Goal: Information Seeking & Learning: Learn about a topic

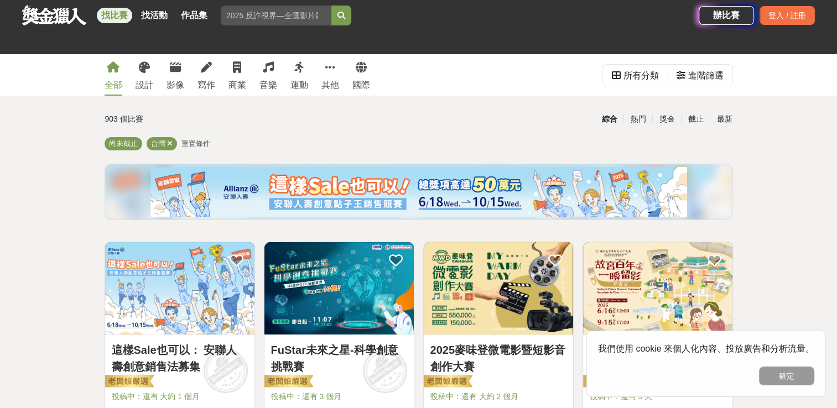
scroll to position [117, 0]
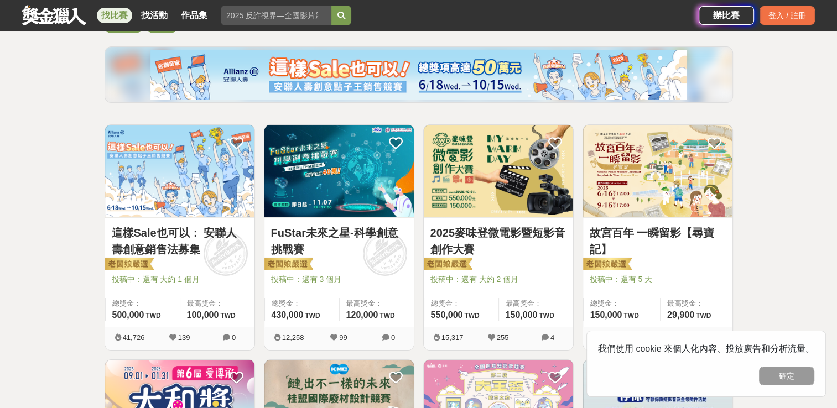
click at [330, 229] on link "FuStar未來之星-科學創意挑戰賽" at bounding box center [339, 241] width 136 height 33
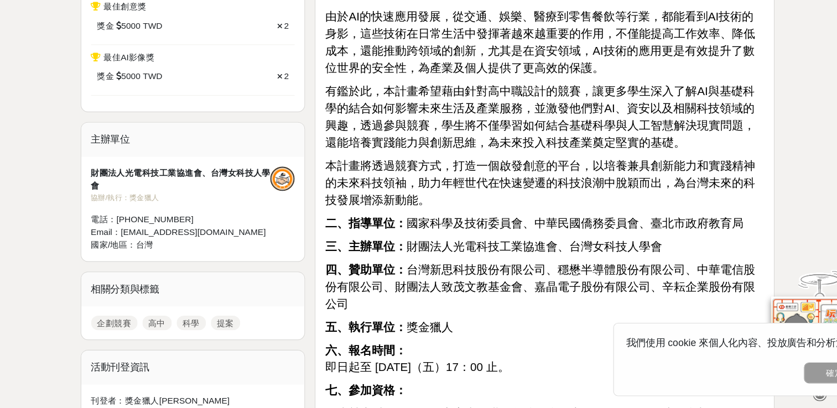
scroll to position [794, 0]
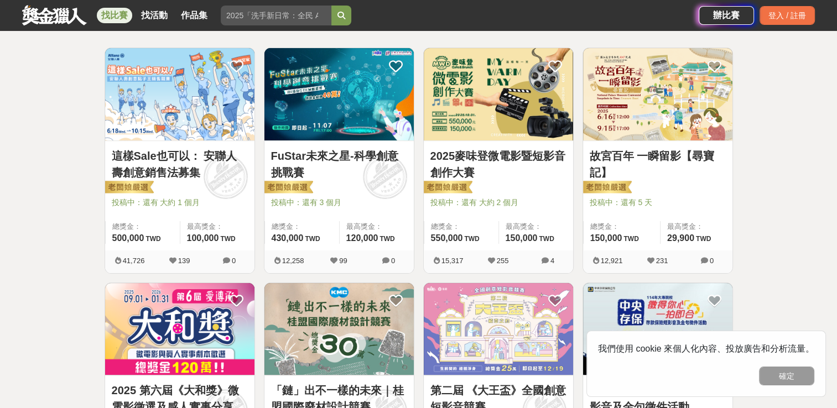
scroll to position [195, 0]
click at [217, 133] on img at bounding box center [179, 94] width 149 height 92
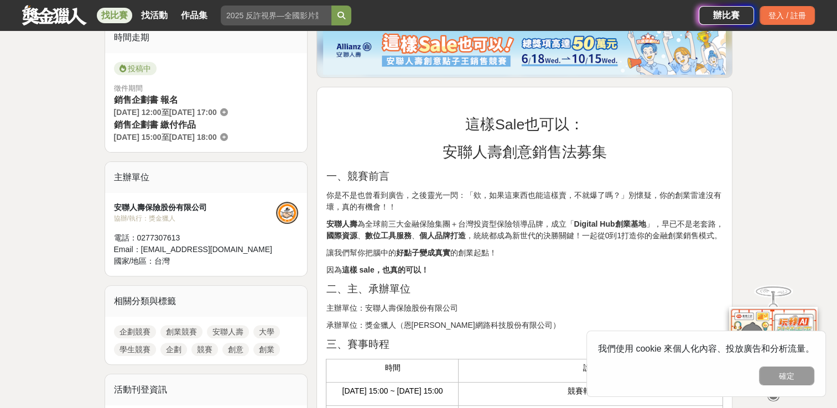
scroll to position [416, 0]
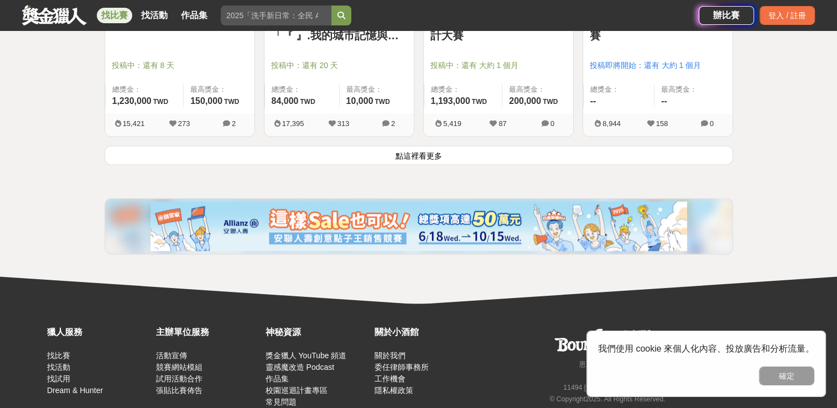
scroll to position [1509, 0]
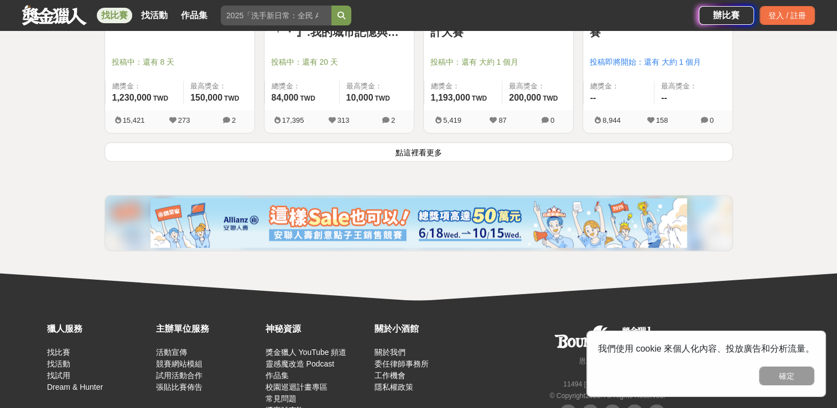
click at [418, 156] on button "點這裡看更多" at bounding box center [419, 151] width 628 height 19
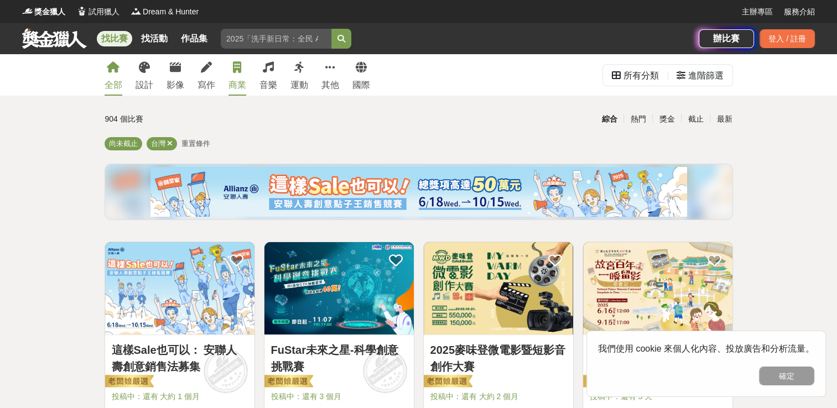
click at [242, 74] on link "商業" at bounding box center [237, 74] width 18 height 41
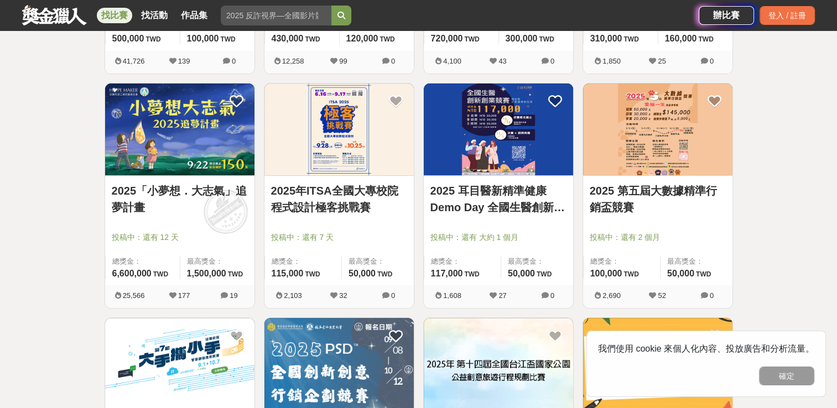
scroll to position [394, 0]
click at [355, 196] on link "2025年ITSA全國大專校院程式設計極客挑戰賽" at bounding box center [339, 199] width 136 height 33
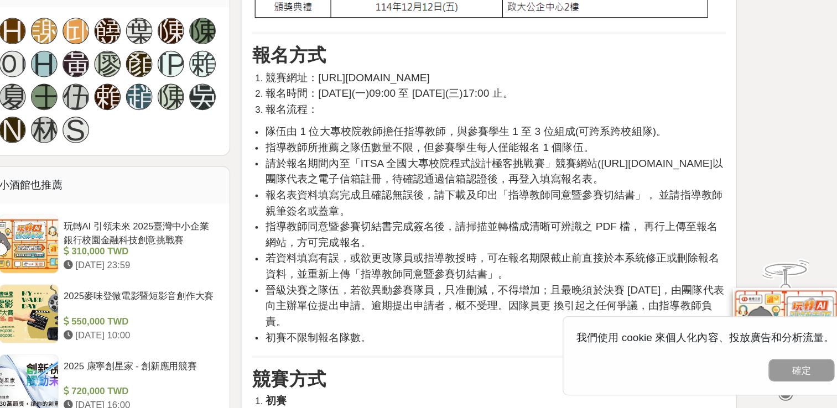
scroll to position [916, 0]
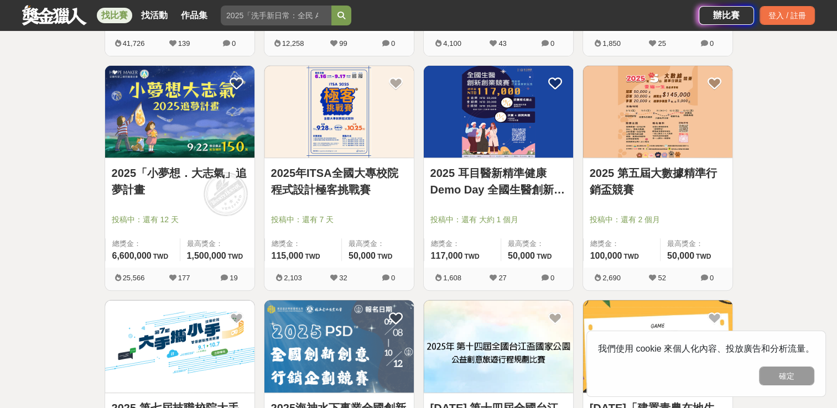
scroll to position [408, 0]
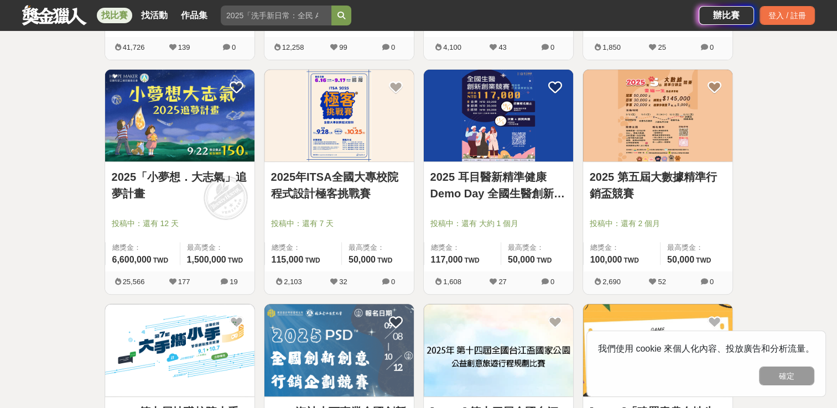
click at [648, 178] on link "2025 第五屆大數據精準行銷盃競賽" at bounding box center [658, 185] width 136 height 33
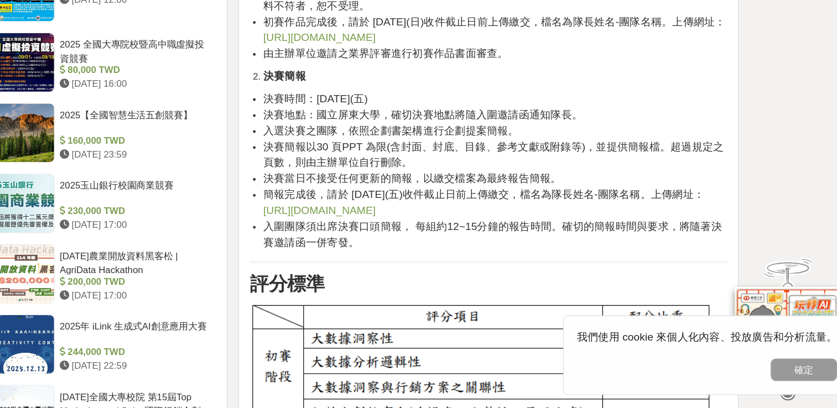
scroll to position [1293, 0]
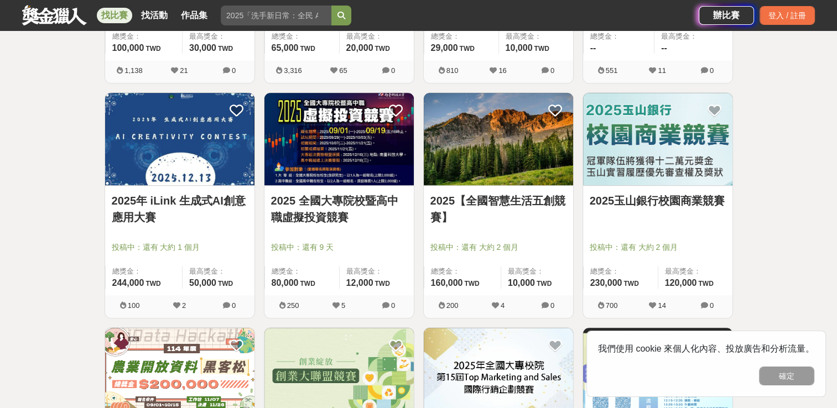
scroll to position [856, 0]
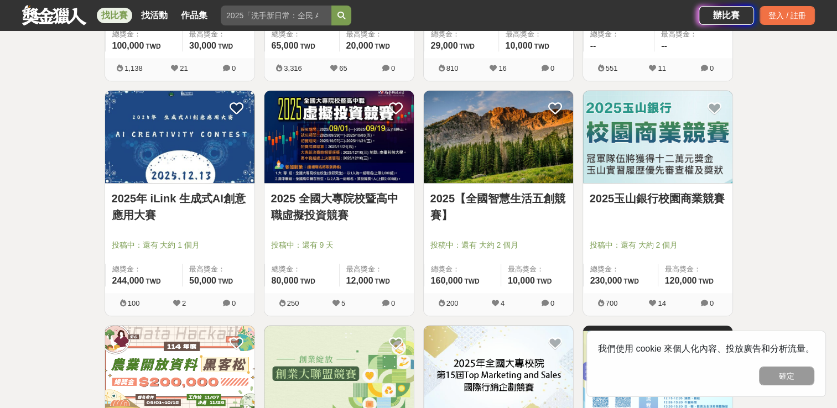
click at [646, 195] on link "2025玉山銀行校園商業競賽" at bounding box center [658, 198] width 136 height 17
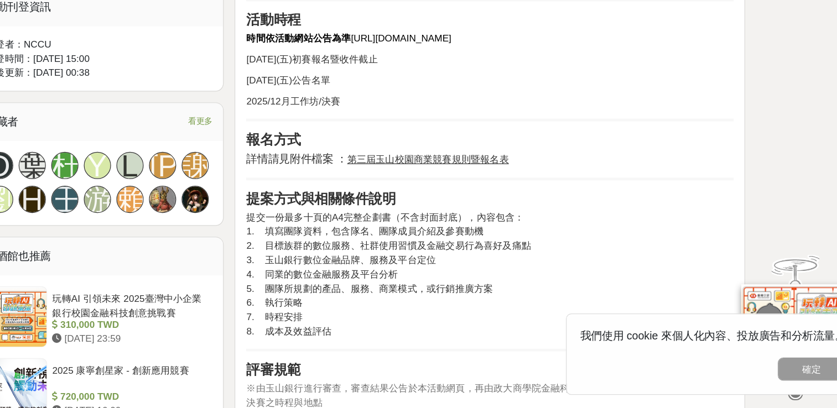
scroll to position [612, 0]
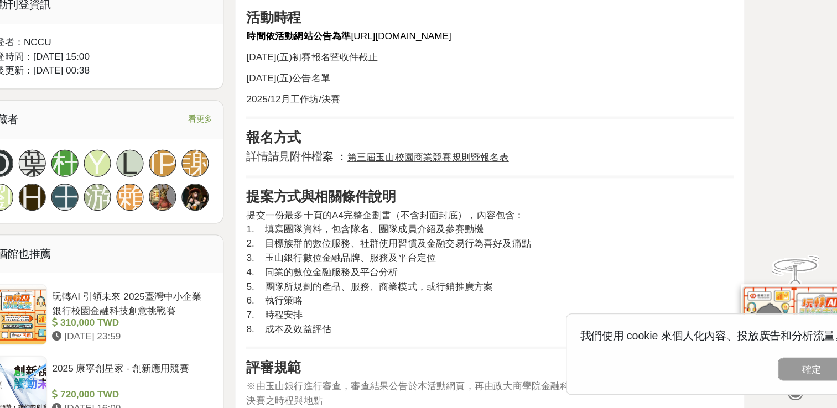
click at [517, 204] on u "第三屆玉山校園商業競賽規則暨報名表" at bounding box center [474, 203] width 132 height 9
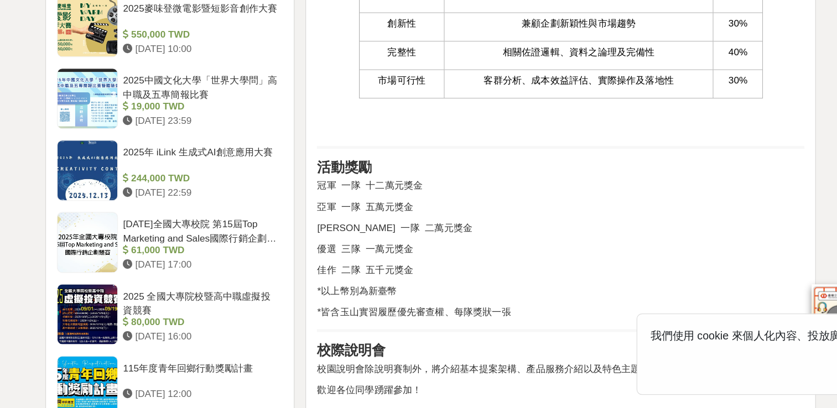
scroll to position [977, 0]
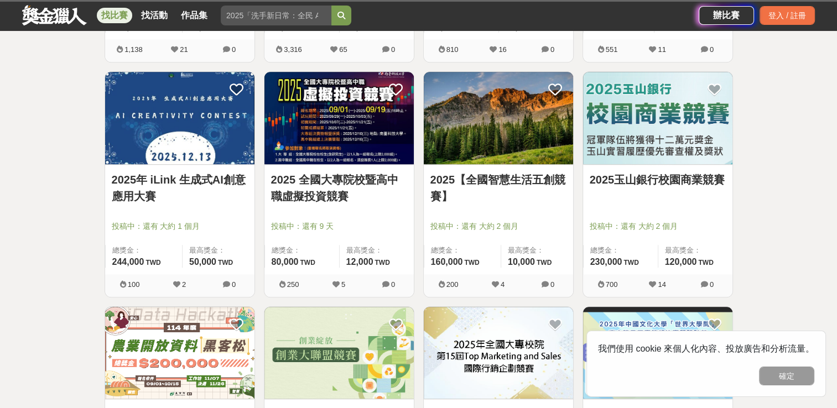
scroll to position [856, 0]
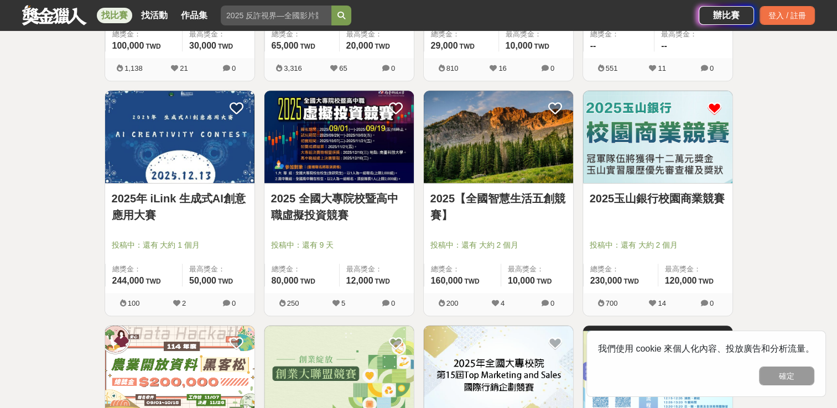
click at [711, 110] on icon at bounding box center [714, 109] width 14 height 14
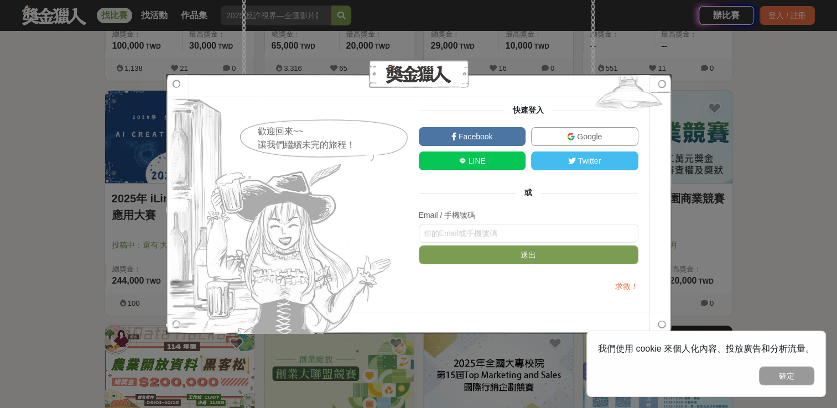
click at [550, 131] on link "Google" at bounding box center [584, 136] width 107 height 19
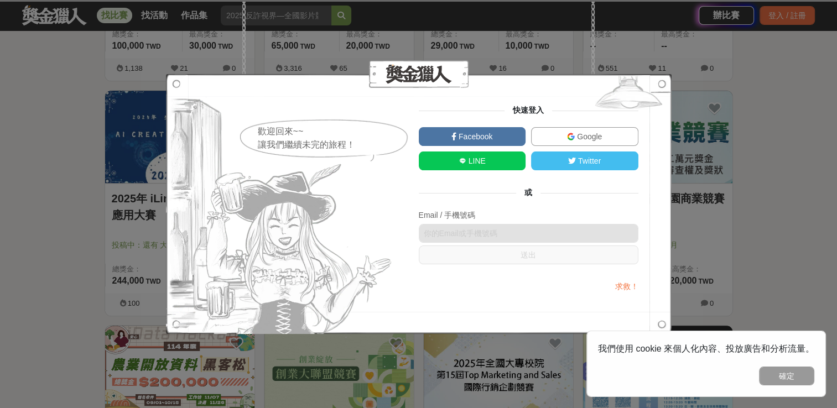
scroll to position [168, 0]
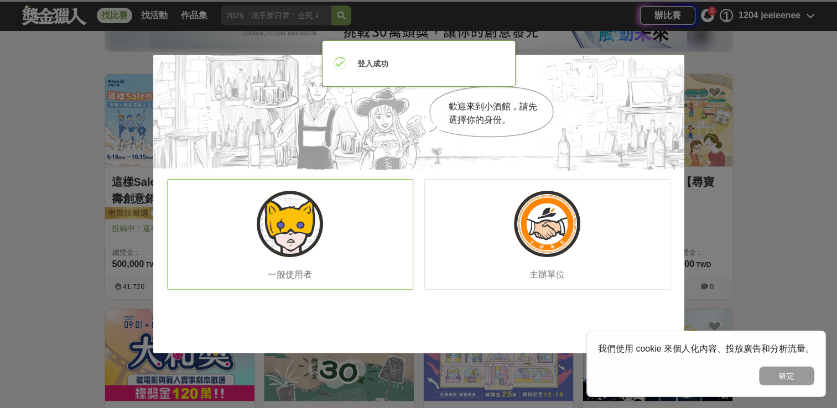
click at [336, 241] on div "一般使用者" at bounding box center [290, 234] width 246 height 111
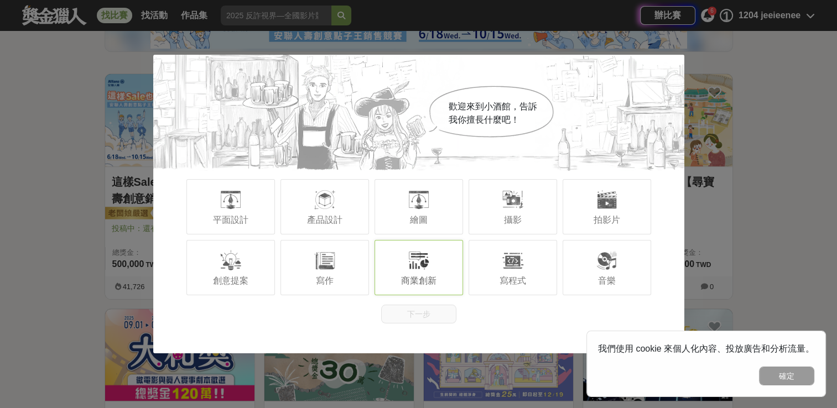
click at [421, 273] on div "商業創新" at bounding box center [418, 267] width 88 height 55
click at [427, 315] on button "下一步" at bounding box center [418, 314] width 75 height 19
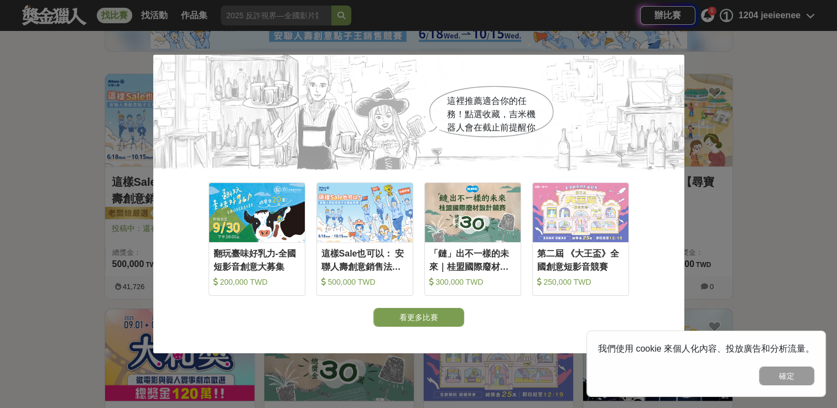
click at [427, 315] on button "看更多比賽" at bounding box center [418, 317] width 91 height 19
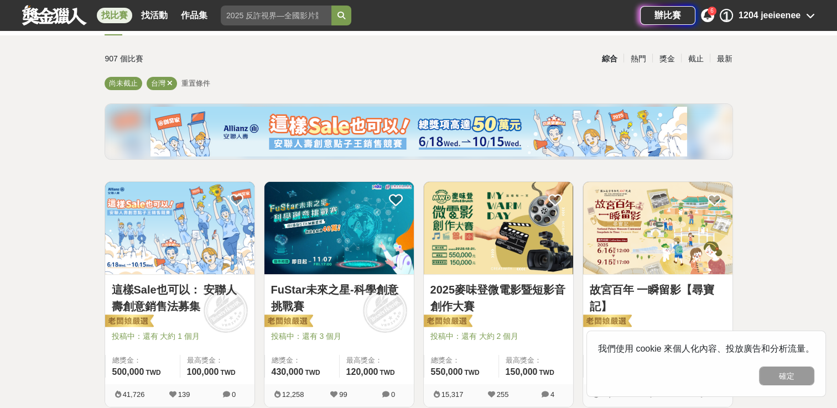
scroll to position [0, 0]
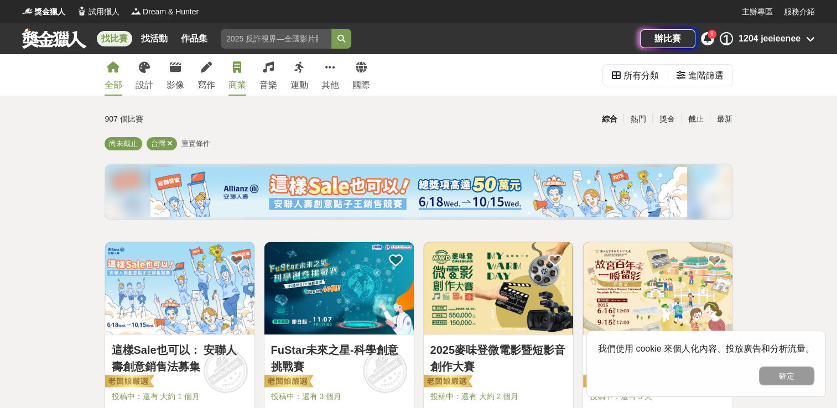
click at [239, 87] on div "商業" at bounding box center [237, 85] width 18 height 13
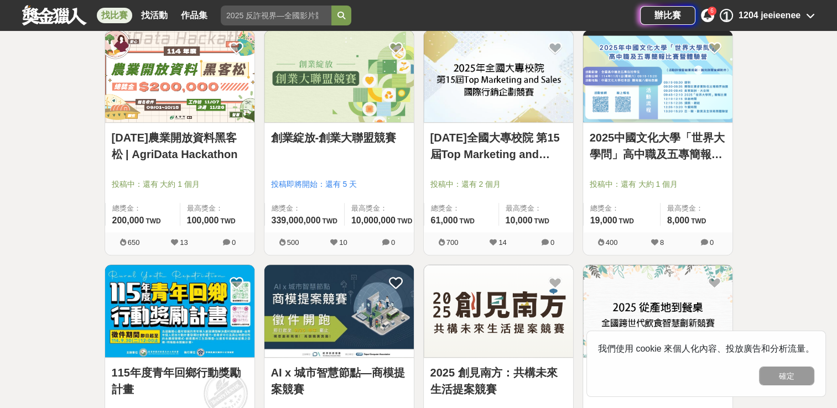
scroll to position [1152, 0]
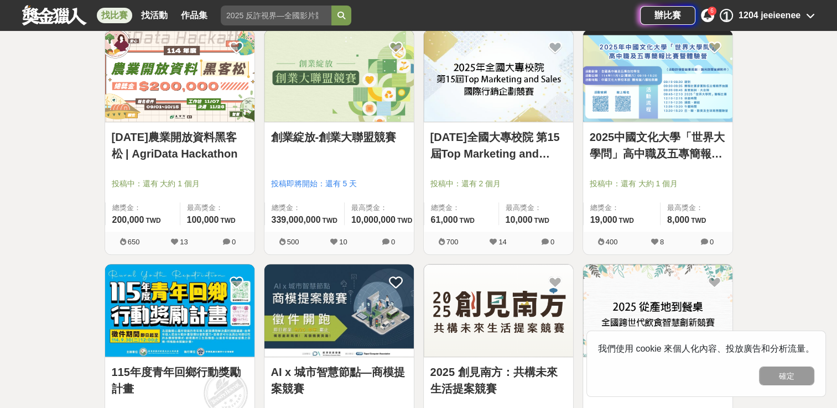
click at [200, 131] on link "[DATE]農業開放資料黑客松 | AgriData Hackathon" at bounding box center [180, 145] width 136 height 33
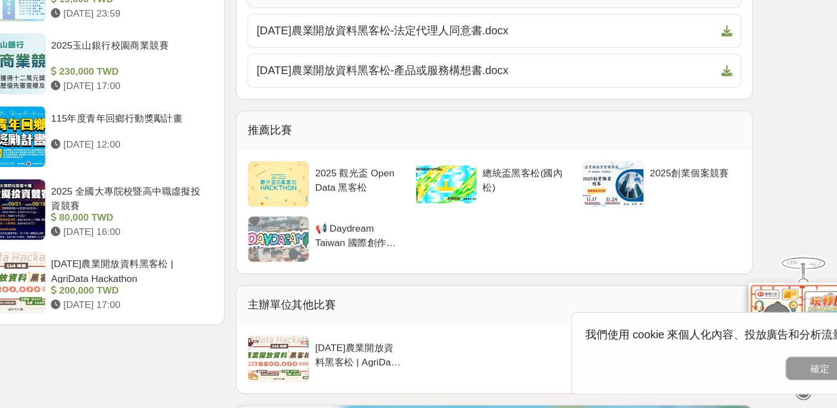
scroll to position [1289, 0]
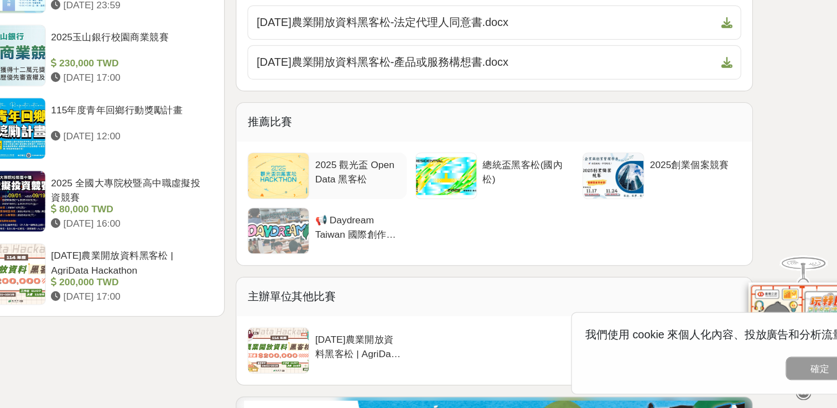
click at [402, 211] on div "2025 觀光盃 Open Data 黑客松" at bounding box center [414, 217] width 69 height 21
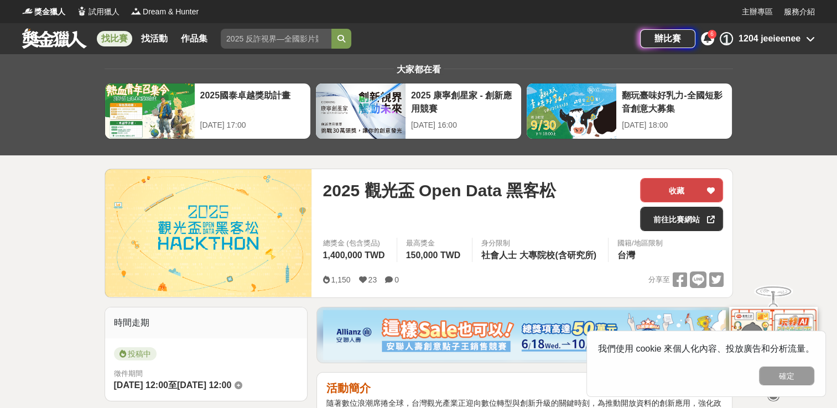
click at [678, 194] on button "收藏" at bounding box center [681, 190] width 83 height 24
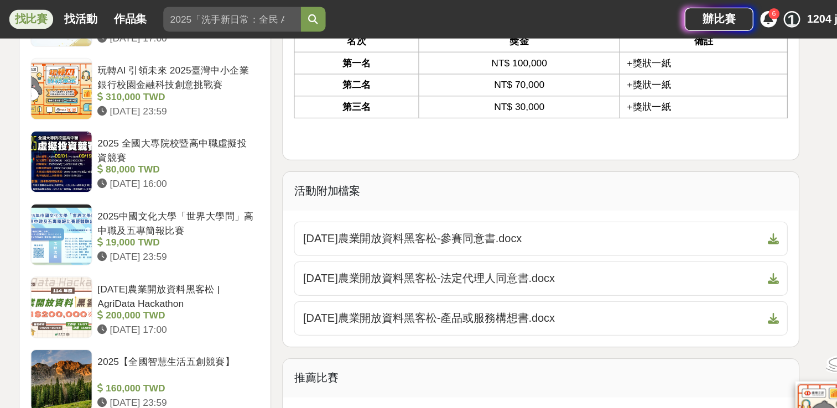
scroll to position [1078, 0]
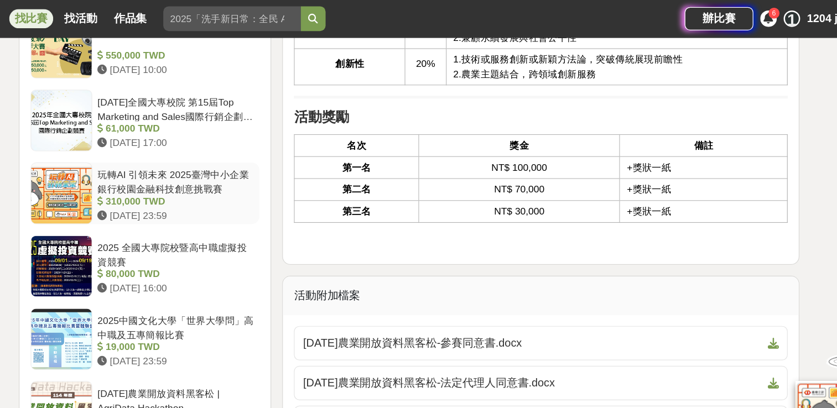
click at [256, 137] on div "玩轉AI 引領未來 2025臺灣中小企業銀行校園金融科技創意挑戰賽" at bounding box center [231, 146] width 126 height 21
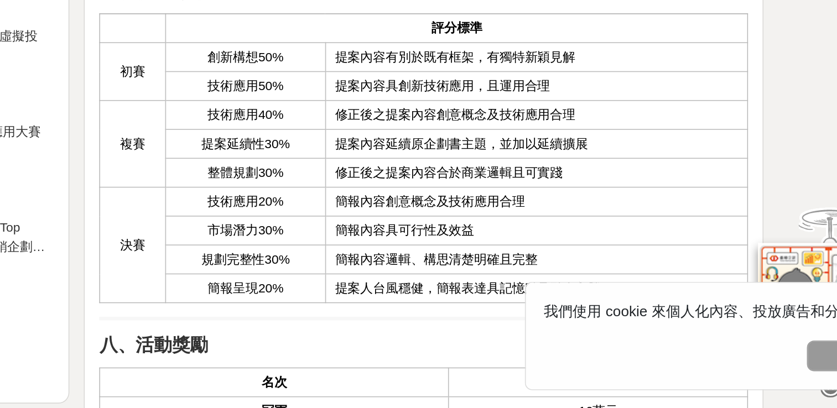
scroll to position [1575, 0]
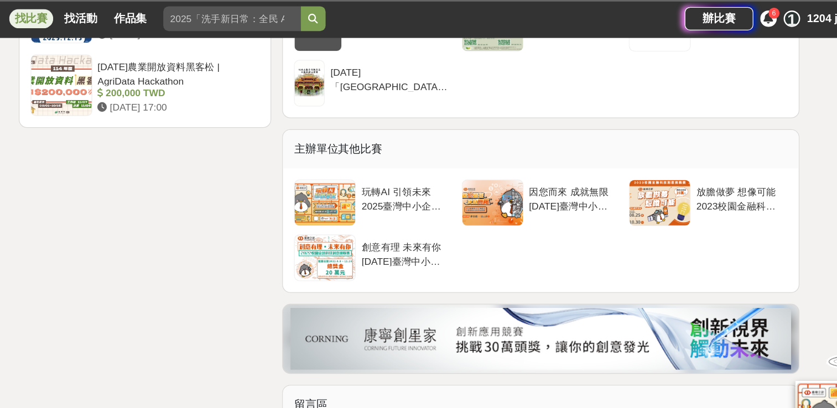
scroll to position [1575, 0]
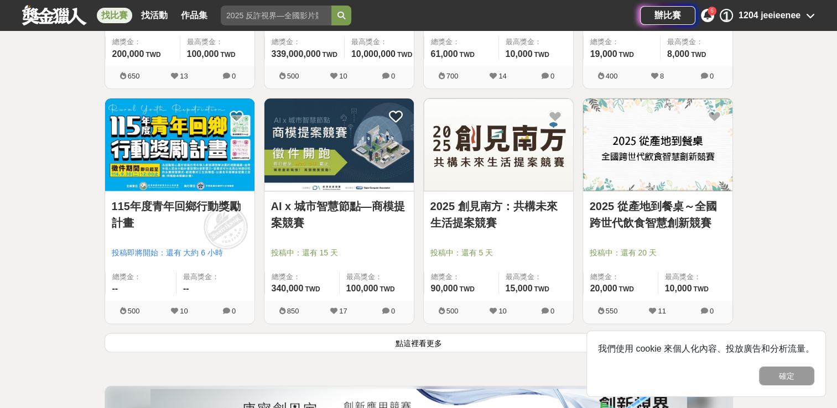
scroll to position [1350, 0]
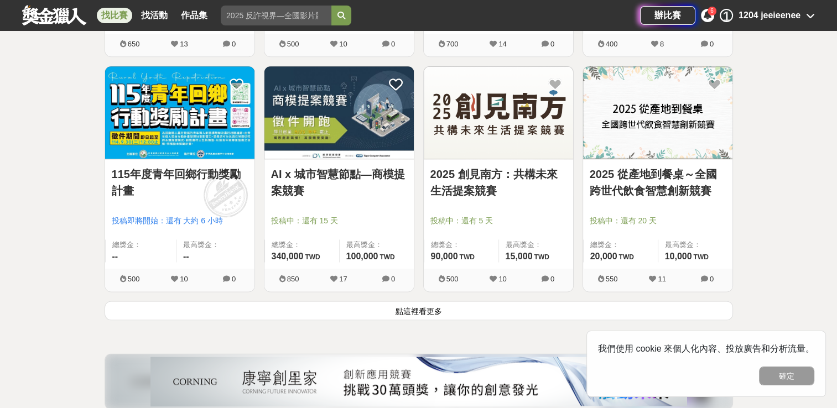
click at [363, 171] on link "AI x 城市智慧節點—商模提案競賽" at bounding box center [339, 182] width 136 height 33
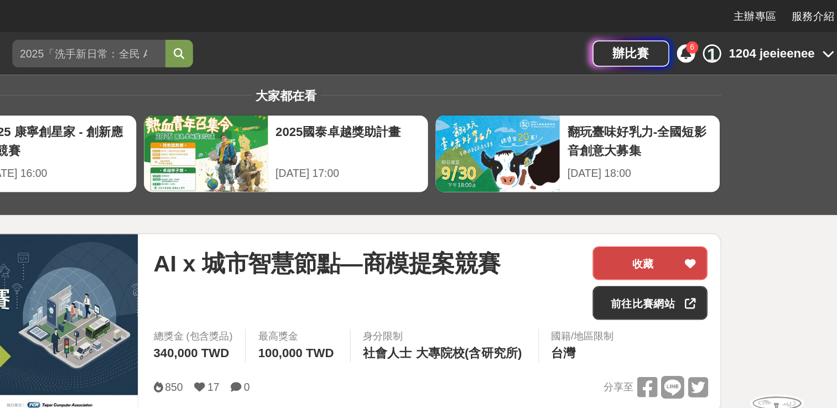
drag, startPoint x: 704, startPoint y: 196, endPoint x: 678, endPoint y: 196, distance: 26.0
click at [704, 196] on button "收藏" at bounding box center [681, 190] width 83 height 24
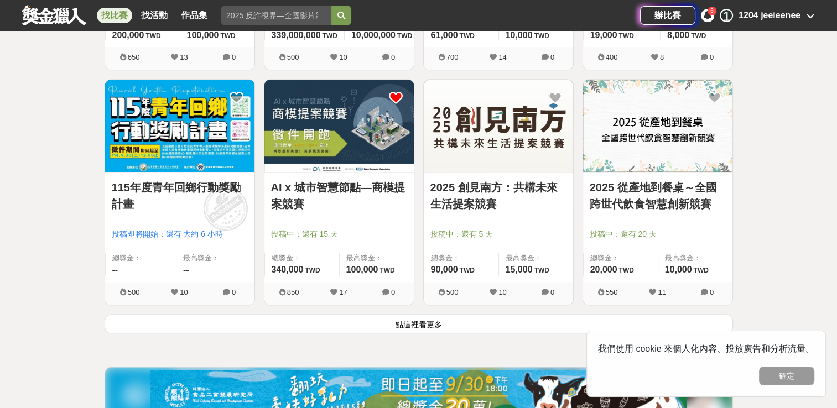
scroll to position [1350, 0]
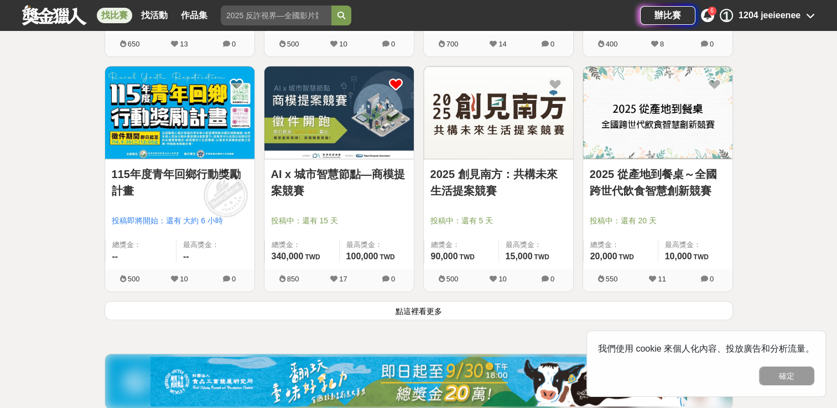
click at [367, 304] on button "點這裡看更多" at bounding box center [419, 310] width 628 height 19
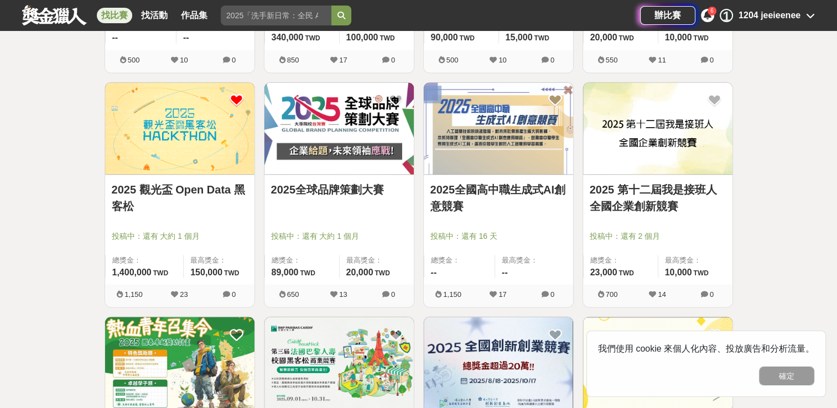
scroll to position [1819, 0]
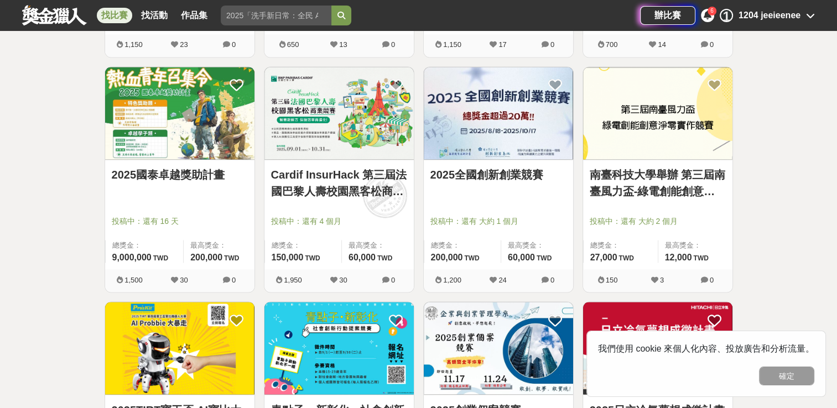
click at [346, 191] on link "Cardif InsurHack 第三屆法國巴黎人壽校園黑客松商業競賽" at bounding box center [339, 182] width 136 height 33
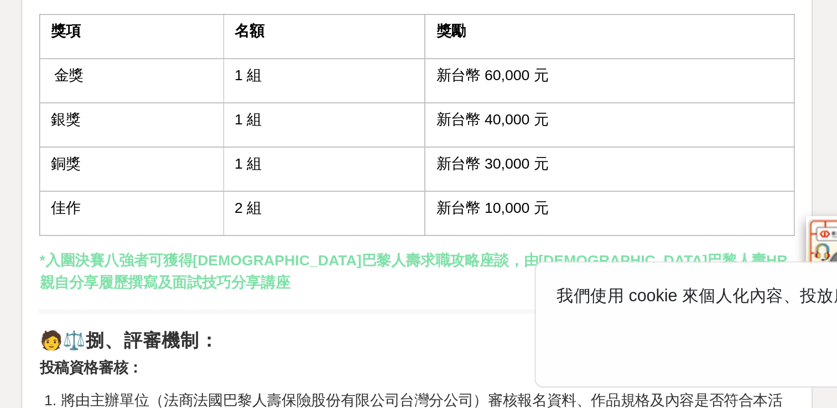
scroll to position [2008, 0]
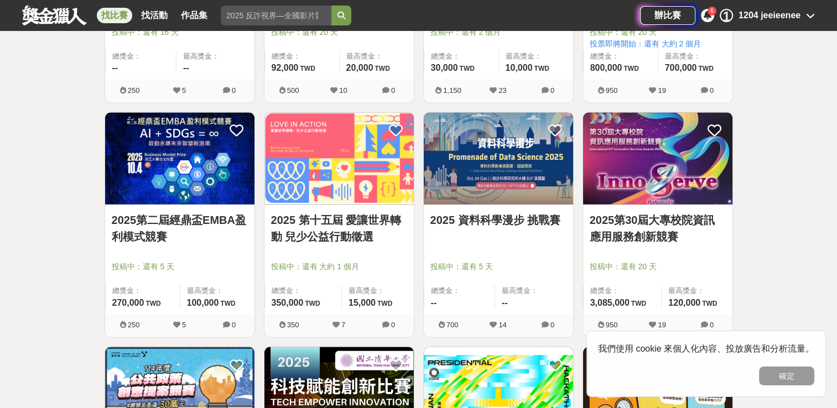
scroll to position [2491, 0]
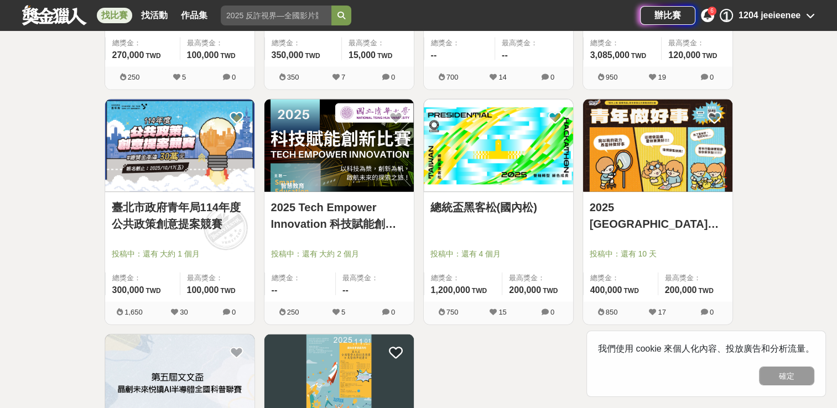
click at [508, 200] on link "總統盃黑客松(國內松)" at bounding box center [498, 207] width 136 height 17
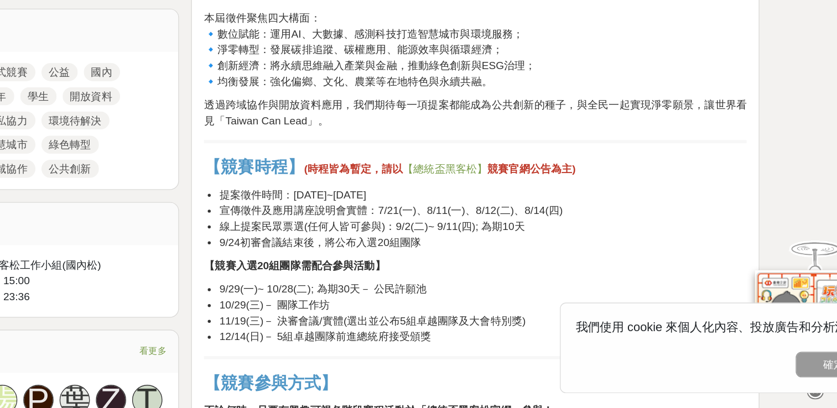
scroll to position [419, 0]
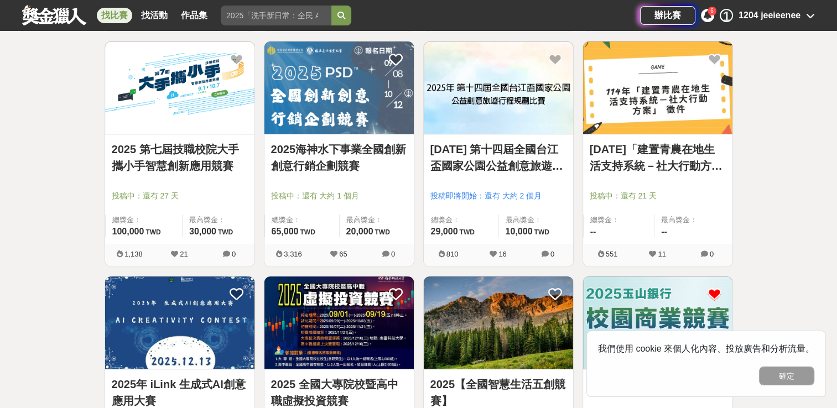
scroll to position [670, 0]
click at [151, 14] on link "找活動" at bounding box center [154, 15] width 35 height 15
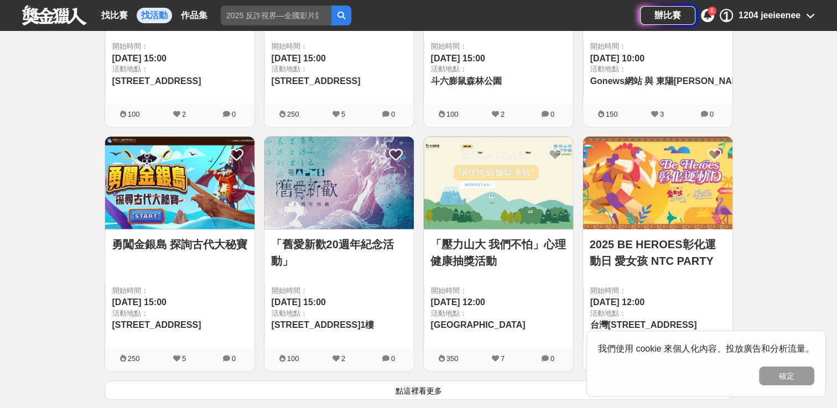
scroll to position [1372, 0]
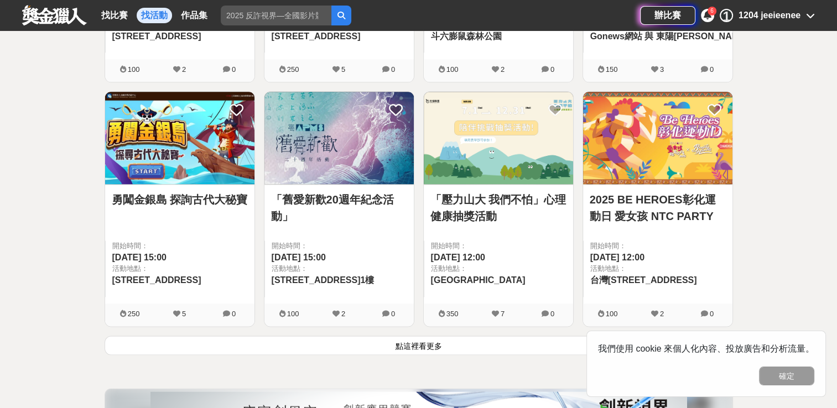
click at [277, 351] on button "點這裡看更多" at bounding box center [419, 345] width 628 height 19
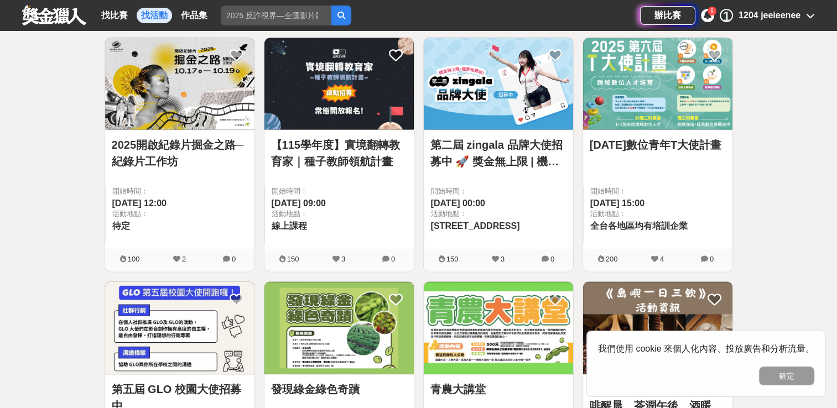
scroll to position [1660, 0]
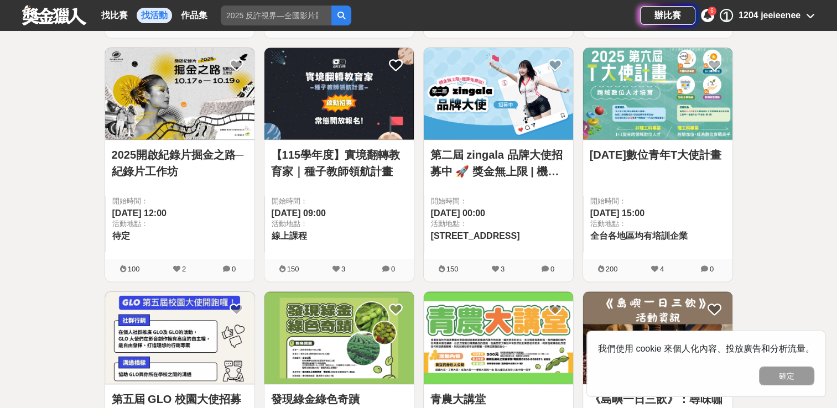
click at [681, 150] on link "[DATE]數位青年T大使計畫" at bounding box center [658, 155] width 136 height 17
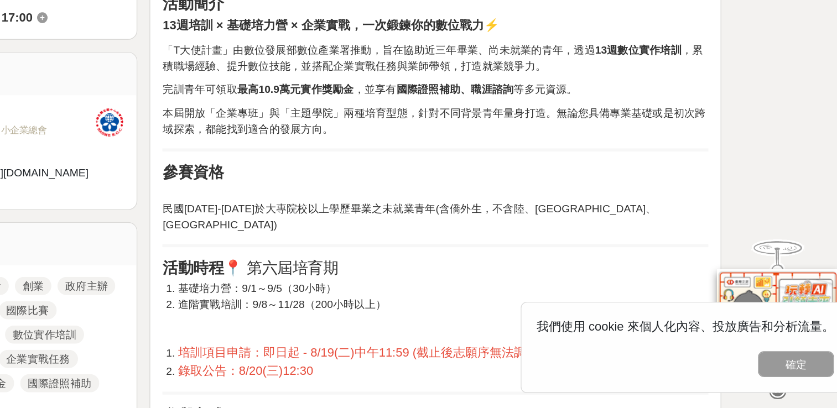
scroll to position [275, 0]
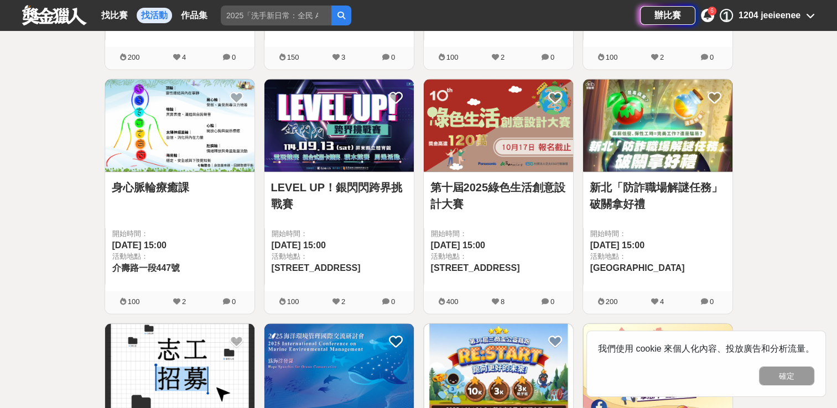
scroll to position [2339, 0]
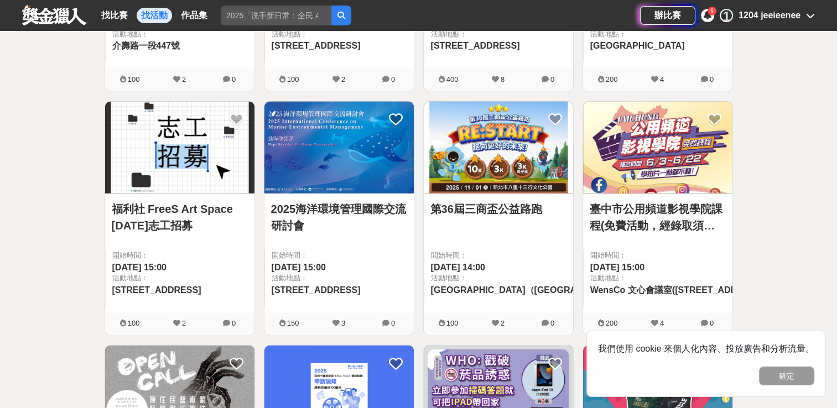
click at [334, 166] on img at bounding box center [338, 148] width 149 height 92
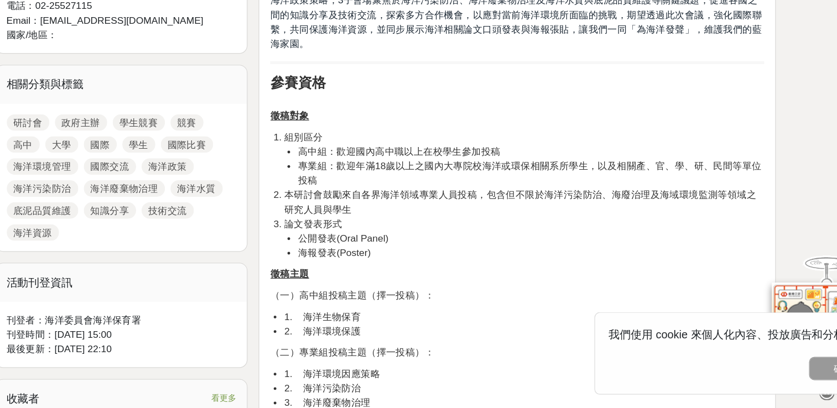
scroll to position [424, 0]
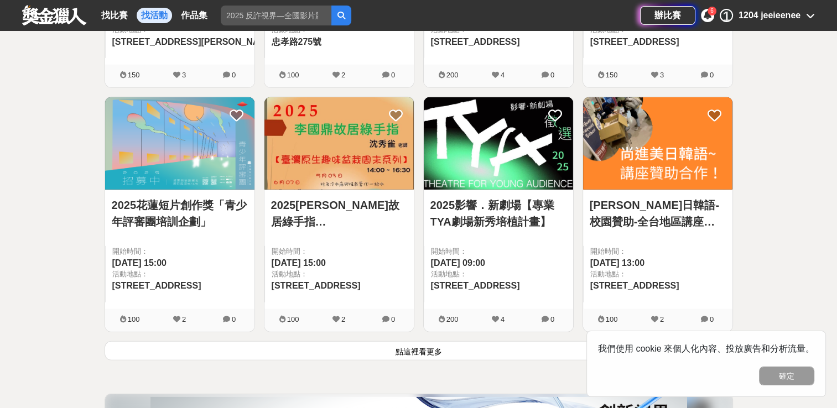
scroll to position [2832, 0]
click at [238, 342] on button "點這裡看更多" at bounding box center [419, 350] width 628 height 19
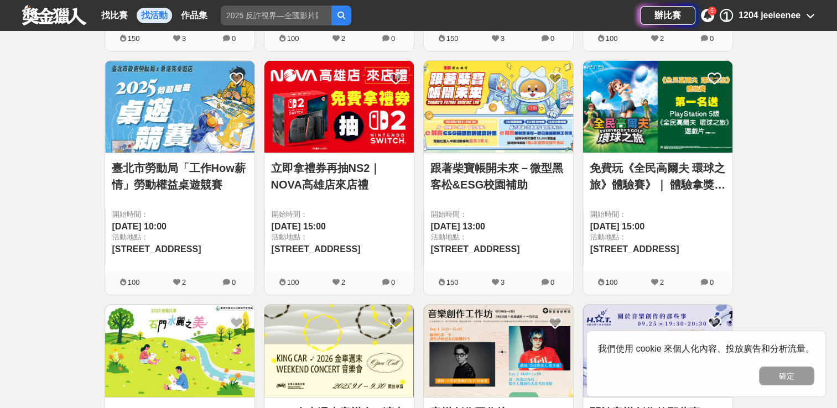
scroll to position [233, 0]
